Goal: Navigation & Orientation: Find specific page/section

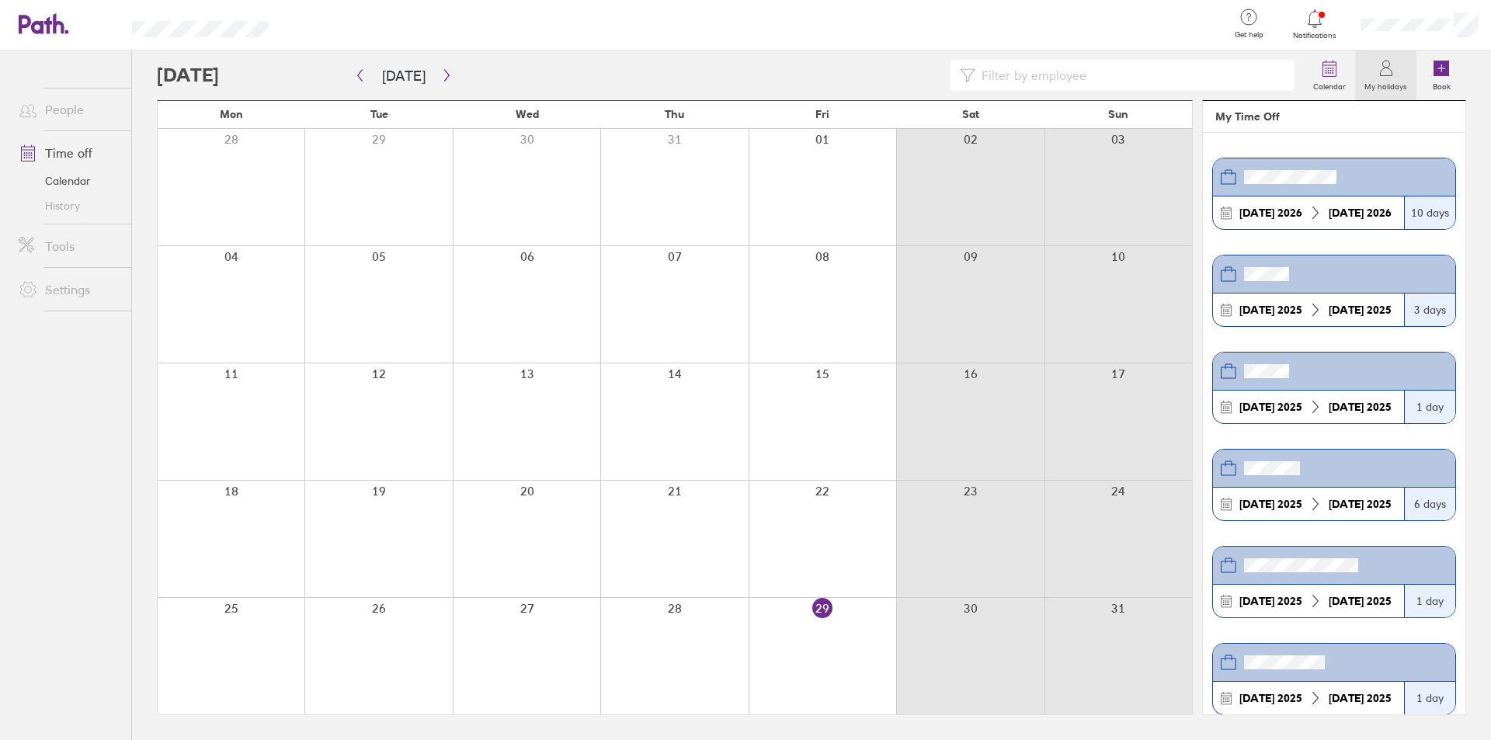
click at [1391, 70] on icon at bounding box center [1386, 72] width 12 height 8
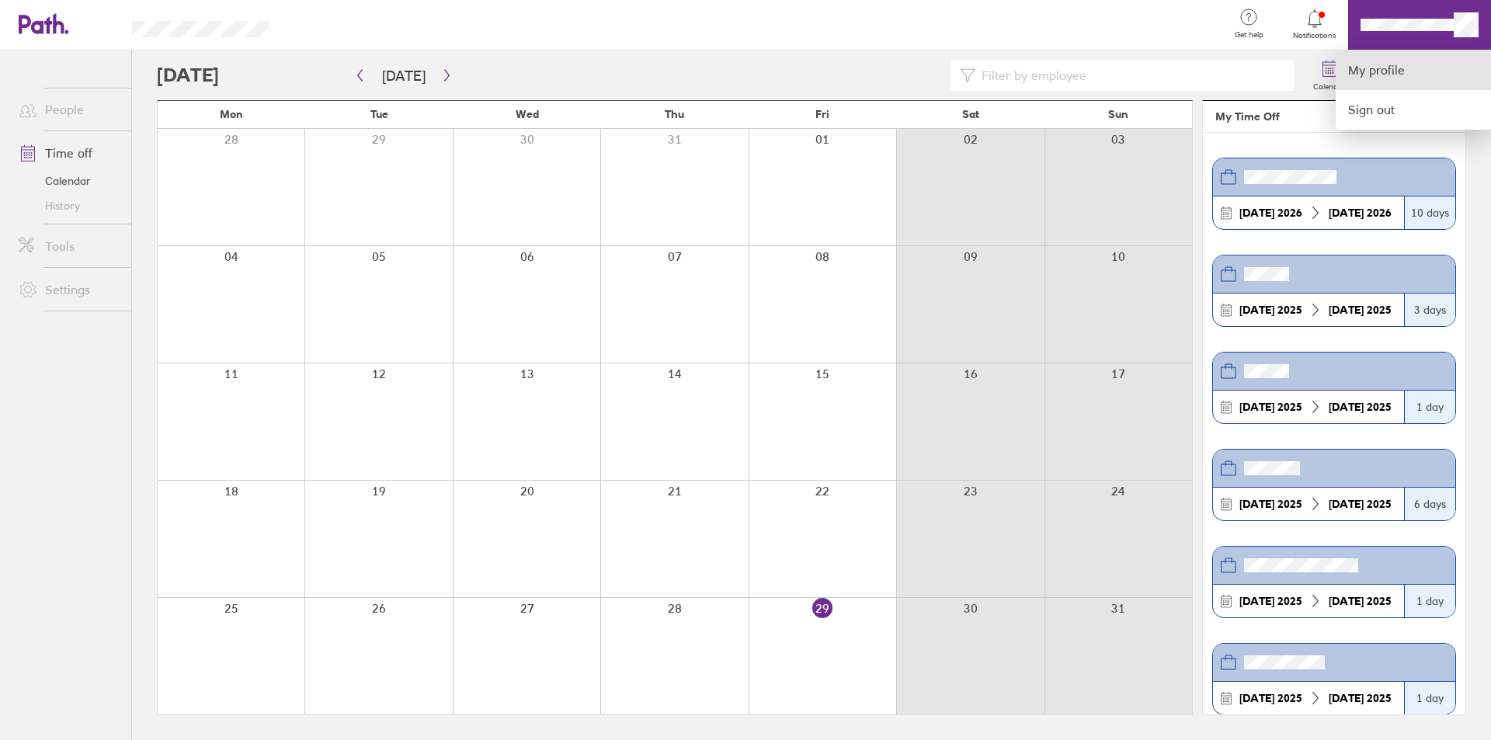
click at [1383, 74] on link "My profile" at bounding box center [1413, 70] width 155 height 40
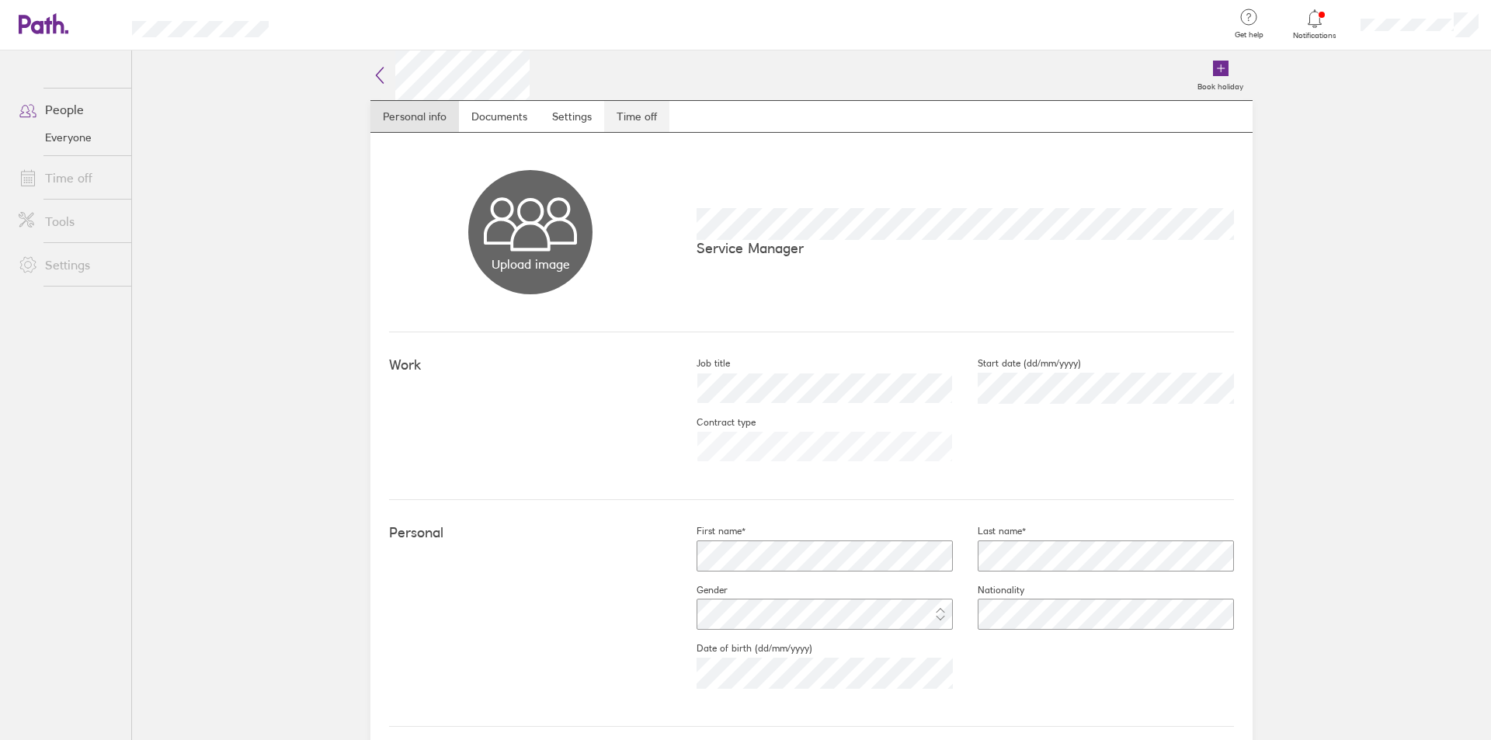
click at [628, 120] on link "Time off" at bounding box center [636, 116] width 65 height 31
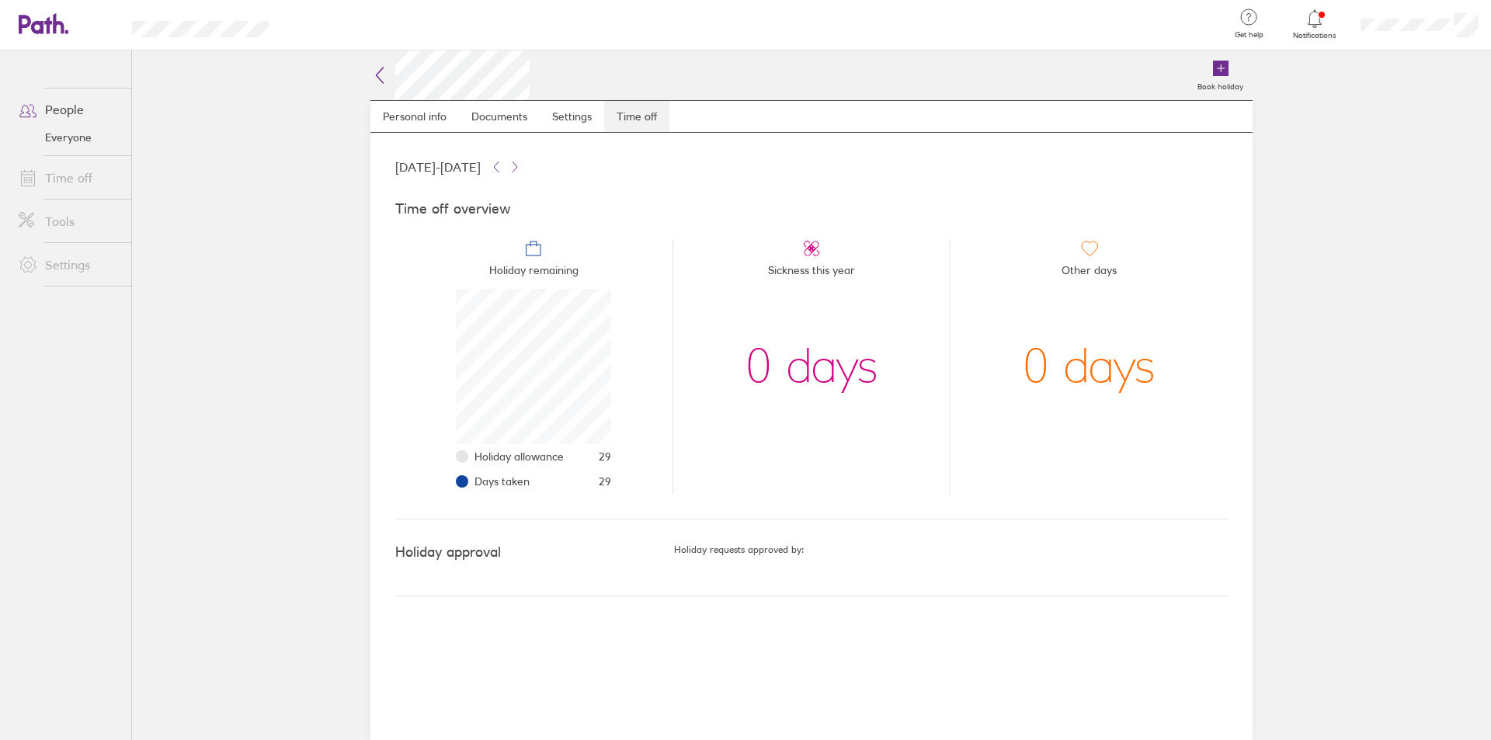
scroll to position [155, 155]
